Goal: Task Accomplishment & Management: Use online tool/utility

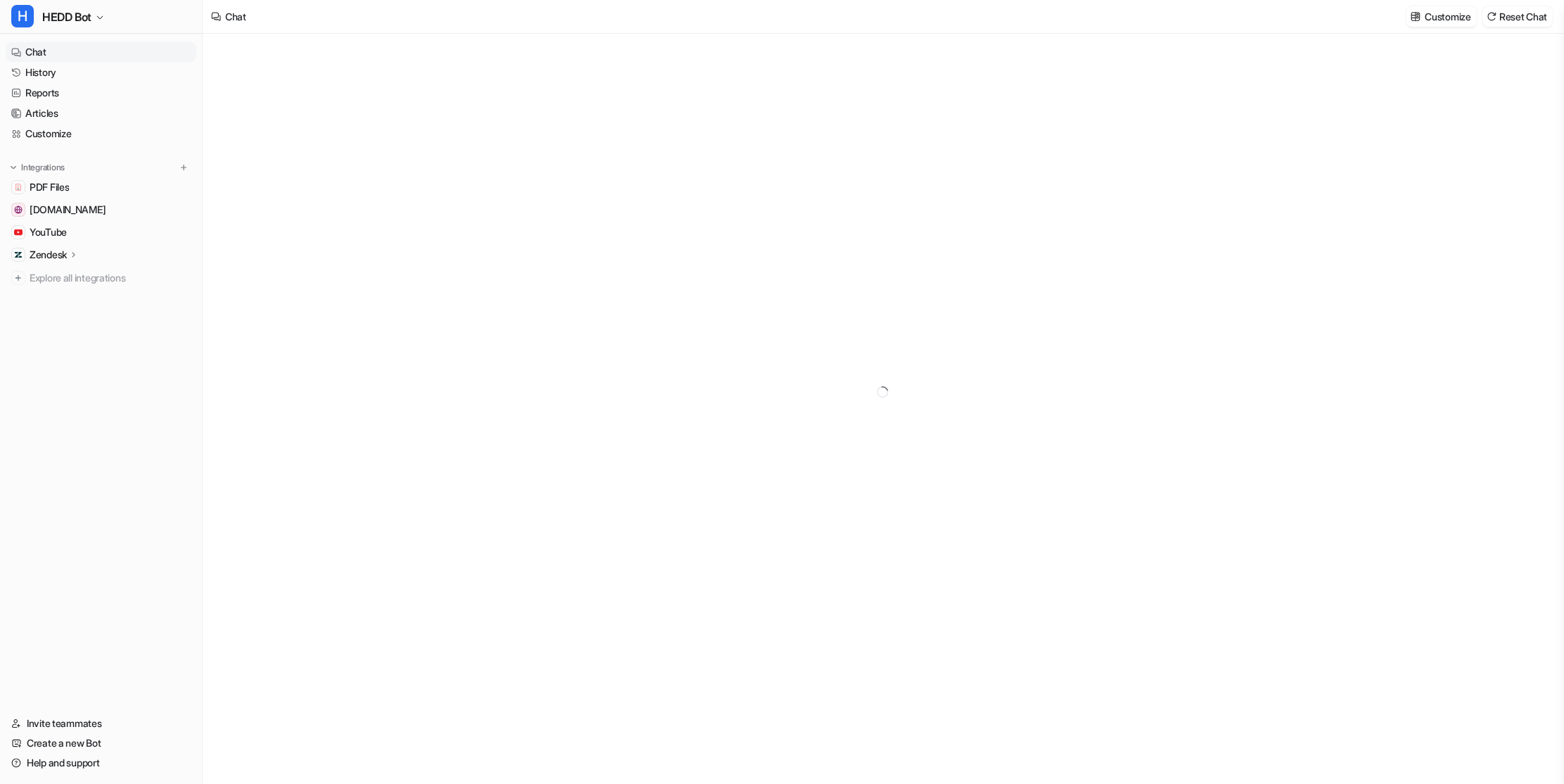
type textarea "**********"
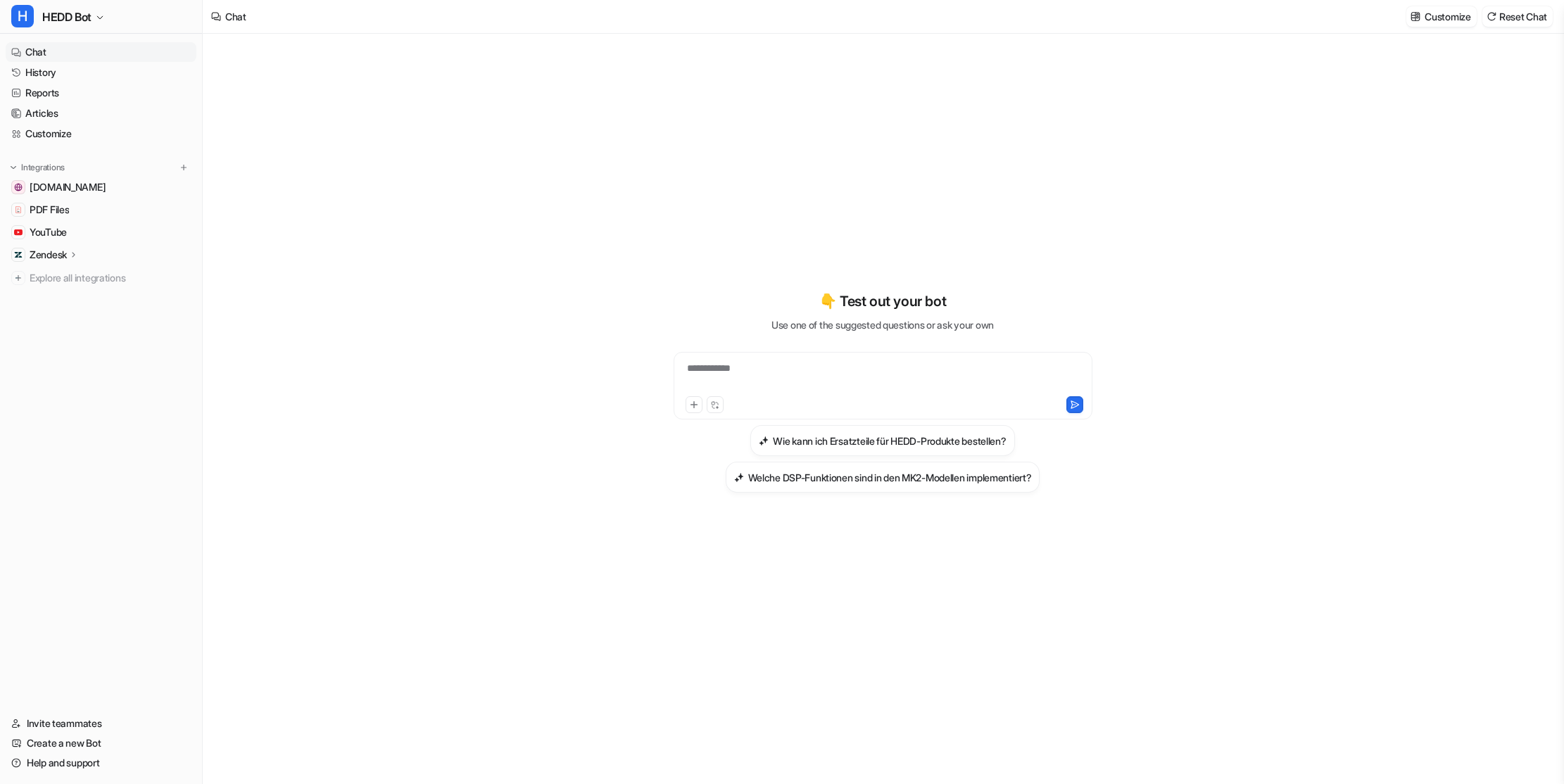
click at [820, 111] on div "**********" at bounding box center [883, 391] width 518 height 716
